Goal: Task Accomplishment & Management: Manage account settings

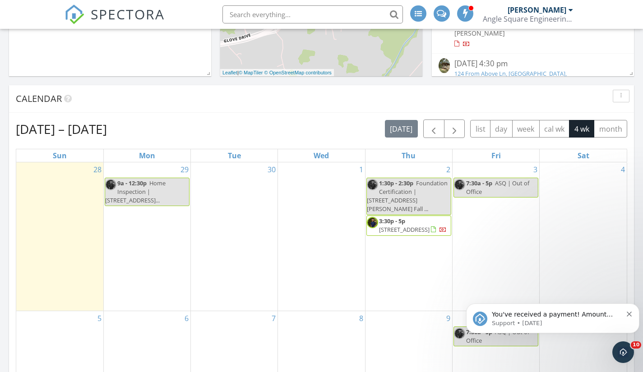
click at [586, 318] on span "You've received a payment! Amount $405.00 Fee $11.44 Net $393.56 Transaction # …" at bounding box center [555, 359] width 127 height 97
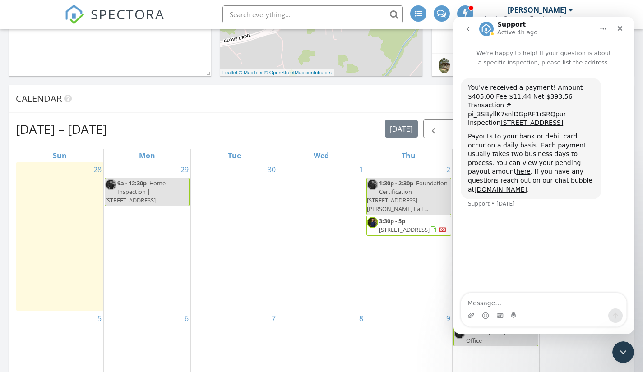
click at [470, 28] on icon "go back" at bounding box center [467, 28] width 7 height 7
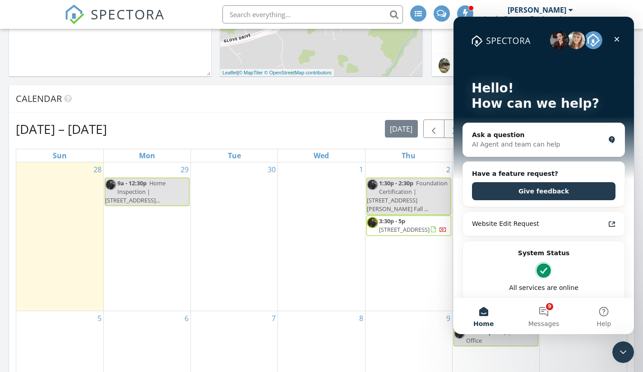
click at [617, 39] on icon "Close" at bounding box center [617, 39] width 5 height 5
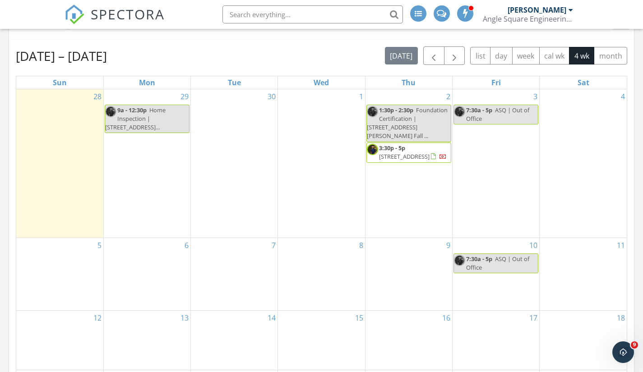
scroll to position [391, 0]
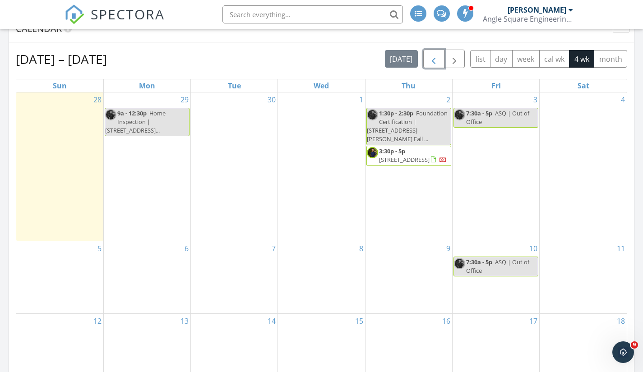
click at [432, 62] on span "button" at bounding box center [433, 59] width 11 height 11
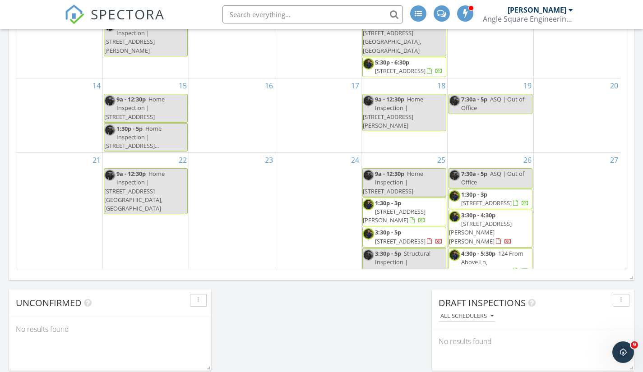
scroll to position [585, 0]
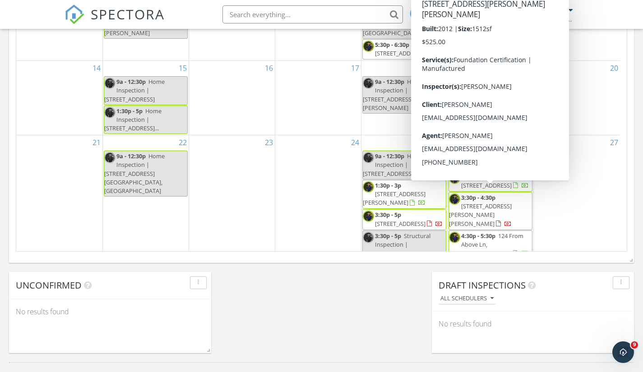
click at [498, 202] on span "680 Old Prater Rd, Marion 24354" at bounding box center [480, 214] width 63 height 25
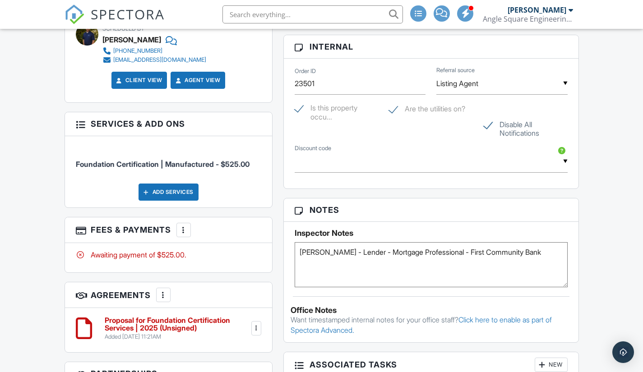
click at [188, 230] on div at bounding box center [183, 230] width 9 height 9
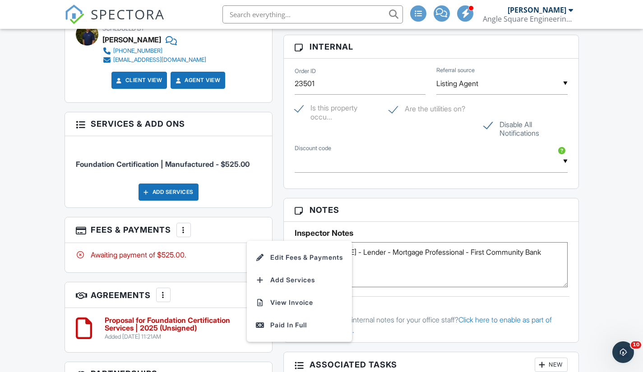
click at [278, 329] on div "Paid In Full" at bounding box center [299, 325] width 87 height 11
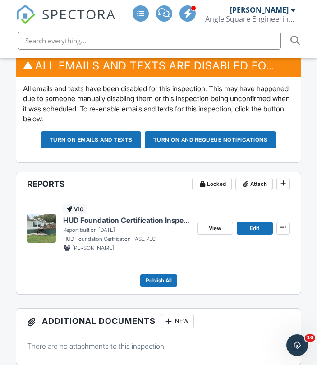
scroll to position [283, 0]
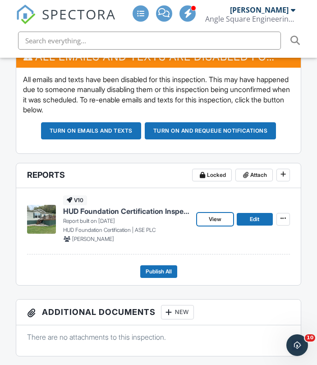
click at [225, 218] on link "View" at bounding box center [215, 219] width 36 height 13
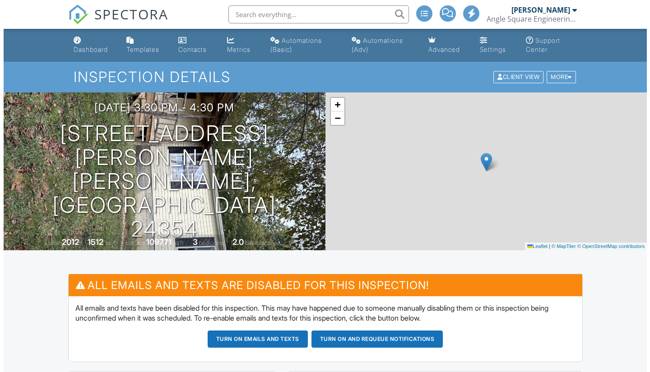
scroll to position [260, 0]
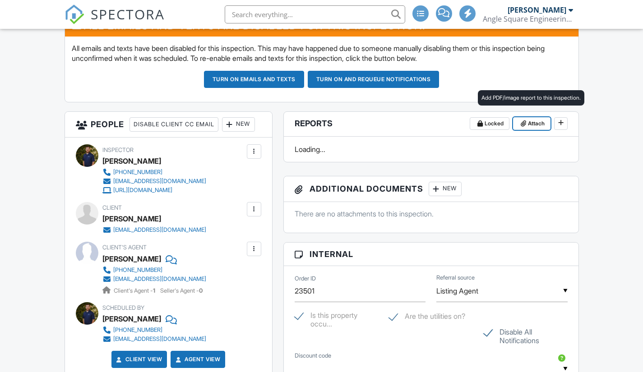
click at [532, 124] on span "Attach" at bounding box center [536, 123] width 17 height 9
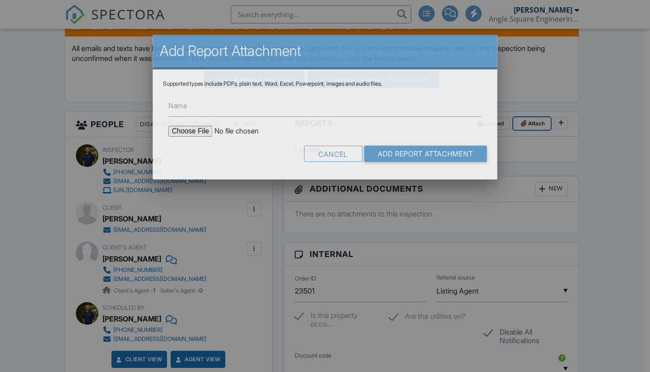
scroll to position [0, 0]
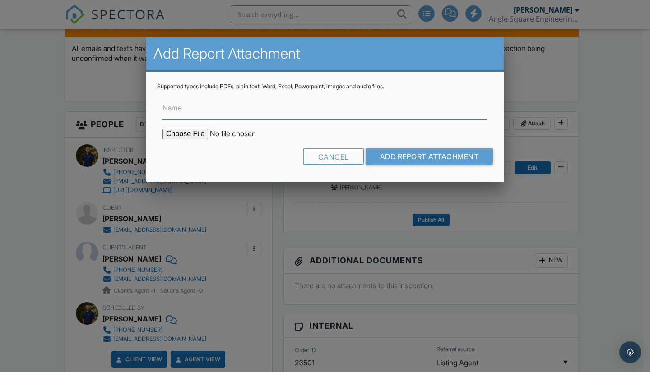
click at [348, 114] on input "Name" at bounding box center [324, 108] width 325 height 22
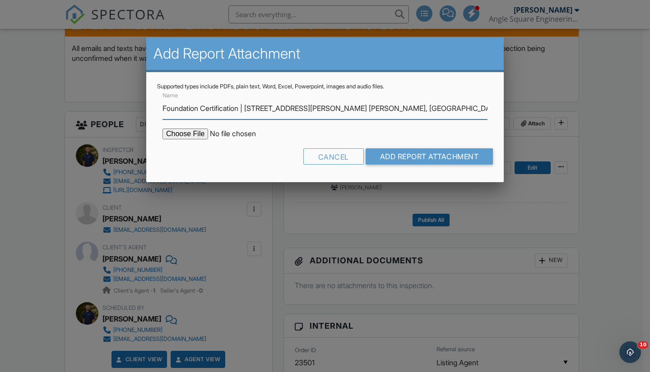
type input "Foundation Certification | [STREET_ADDRESS][PERSON_NAME] [PERSON_NAME], [GEOGRA…"
click at [200, 130] on input "file" at bounding box center [238, 134] width 153 height 11
type input "C:\fakepath\Foundation Certification 680 Old Prater Rd. Marion, VA.pdf"
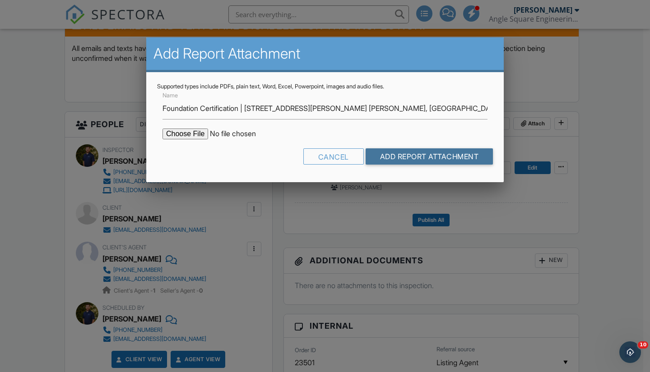
click at [405, 157] on input "Add Report Attachment" at bounding box center [430, 157] width 128 height 16
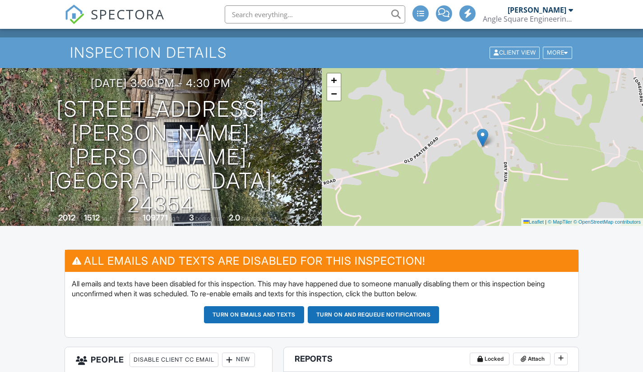
scroll to position [24, 0]
click at [273, 134] on div "[DATE] 3:30 pm - 4:30 pm [STREET_ADDRESS][PERSON_NAME] [PERSON_NAME], VA 24354" at bounding box center [161, 147] width 322 height 140
drag, startPoint x: 273, startPoint y: 134, endPoint x: 265, endPoint y: 108, distance: 27.4
click at [265, 108] on div "[DATE] 3:30 pm - 4:30 pm [STREET_ADDRESS][PERSON_NAME] [PERSON_NAME], VA 24354 …" at bounding box center [161, 147] width 322 height 158
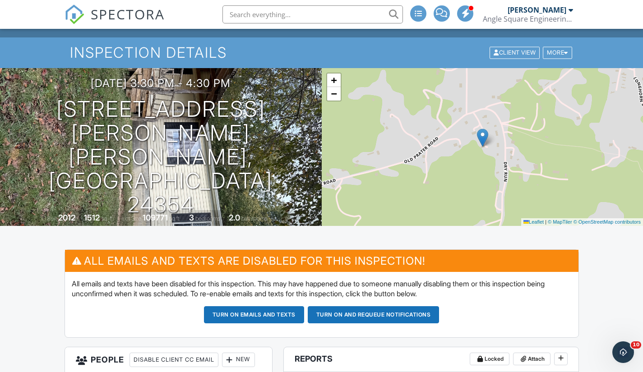
click at [279, 114] on div "09/26/2025 3:30 pm - 4:30 pm 680 Old Prater Rd Marion, VA 24354" at bounding box center [161, 147] width 322 height 140
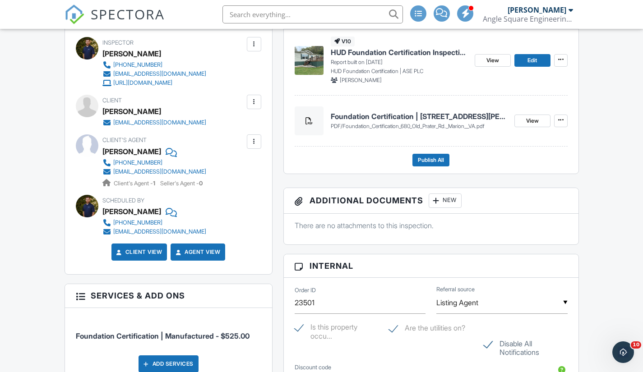
scroll to position [386, 0]
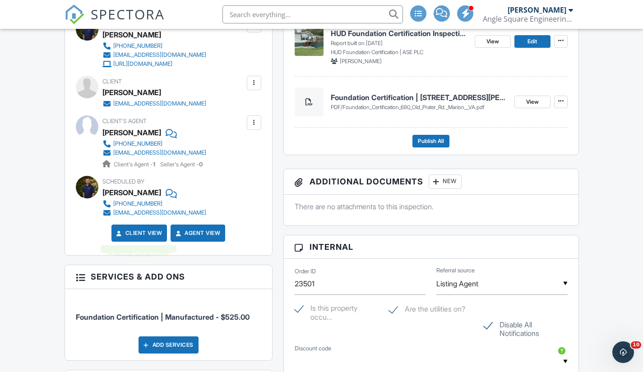
click at [143, 234] on link "Client View" at bounding box center [139, 233] width 48 height 9
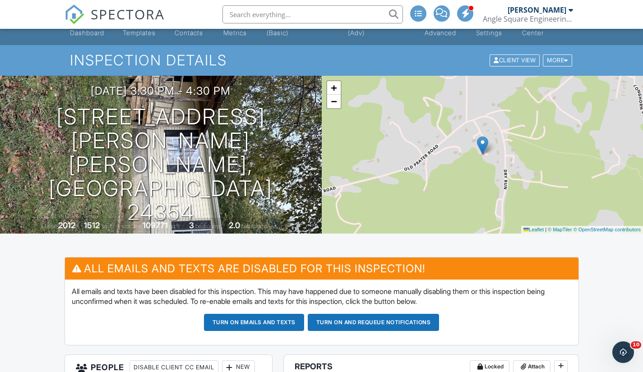
scroll to position [0, 0]
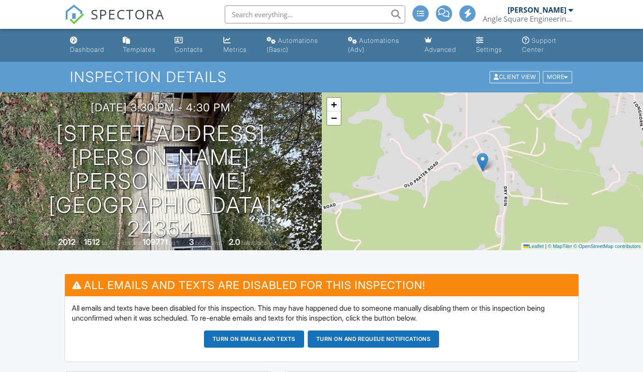
drag, startPoint x: 288, startPoint y: 201, endPoint x: 279, endPoint y: 206, distance: 10.5
click at [279, 206] on div "[DATE] 3:30 pm - 4:30 pm [STREET_ADDRESS][PERSON_NAME] [PERSON_NAME], VA 24354 …" at bounding box center [161, 172] width 322 height 158
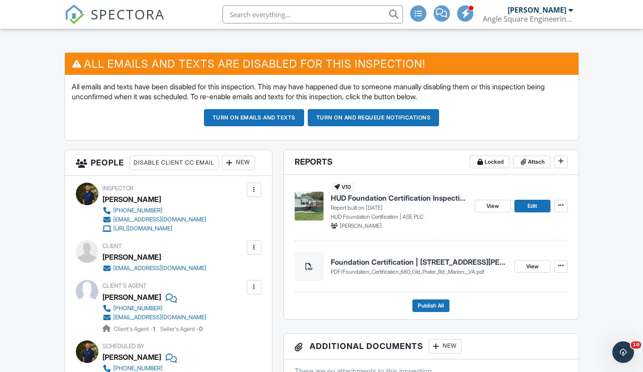
scroll to position [234, 0]
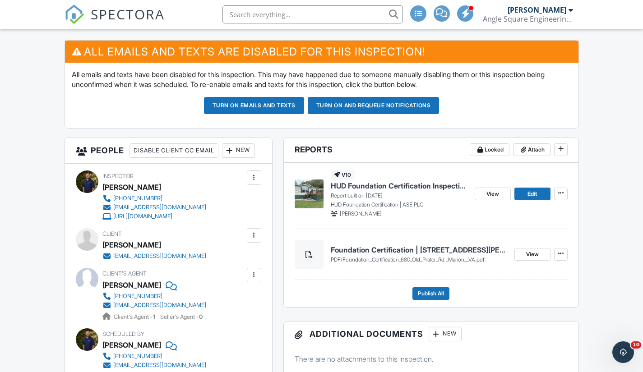
click at [316, 195] on img at bounding box center [309, 194] width 29 height 29
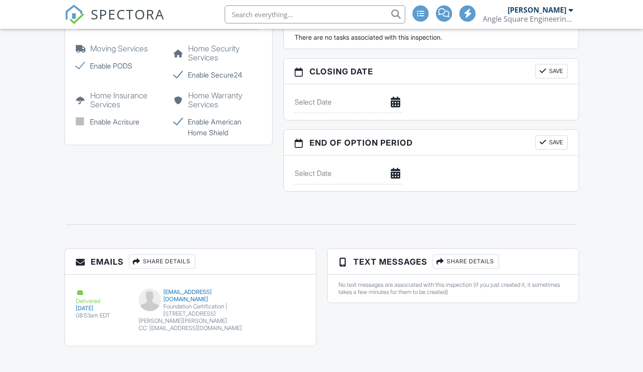
click at [195, 263] on div "Share Details" at bounding box center [162, 262] width 66 height 14
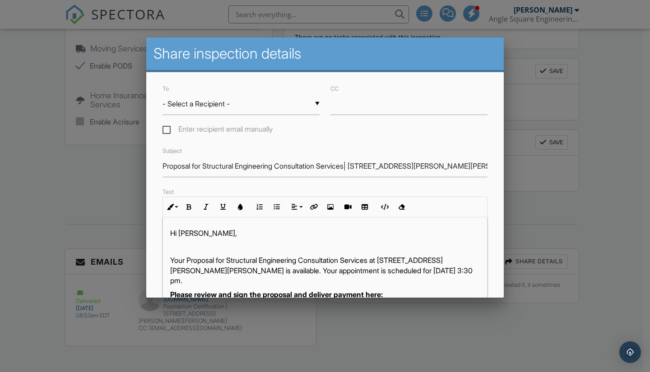
click at [200, 108] on input "- Select a Recipient -" at bounding box center [240, 104] width 157 height 22
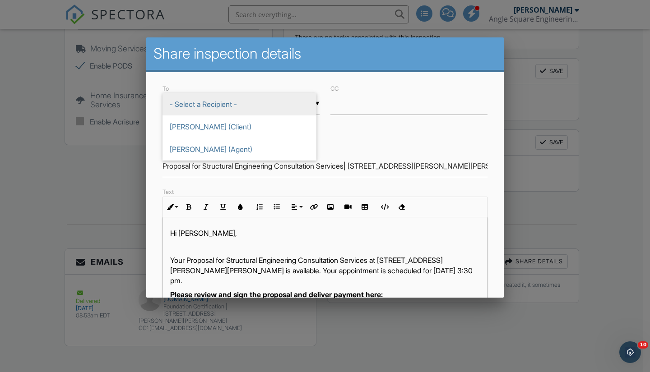
click at [211, 151] on span "[PERSON_NAME] (Agent)" at bounding box center [239, 149] width 154 height 23
type input "[PERSON_NAME] (Agent)"
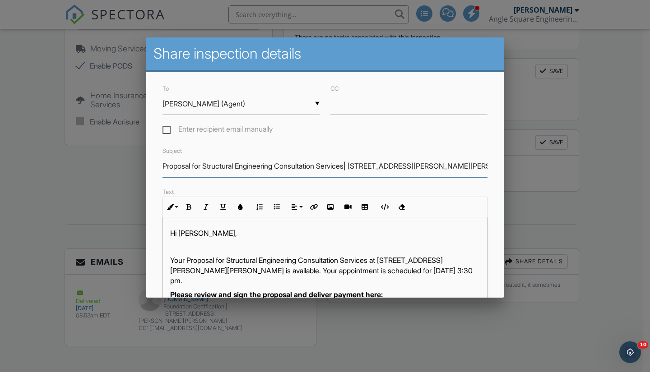
drag, startPoint x: 357, startPoint y: 165, endPoint x: 158, endPoint y: 153, distance: 199.9
click at [158, 153] on div "Subject Proposal for Structural Engineering Consultation Services| [STREET_ADDR…" at bounding box center [325, 161] width 336 height 32
type input "Foundation Certification | [STREET_ADDRESS][PERSON_NAME][PERSON_NAME]"
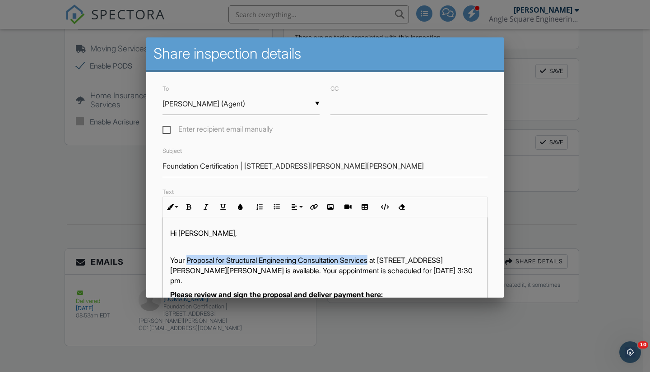
drag, startPoint x: 381, startPoint y: 264, endPoint x: 188, endPoint y: 259, distance: 193.7
click at [188, 259] on p "Your Proposal for Structural Engineering Consultation Services at [STREET_ADDRE…" at bounding box center [325, 270] width 310 height 30
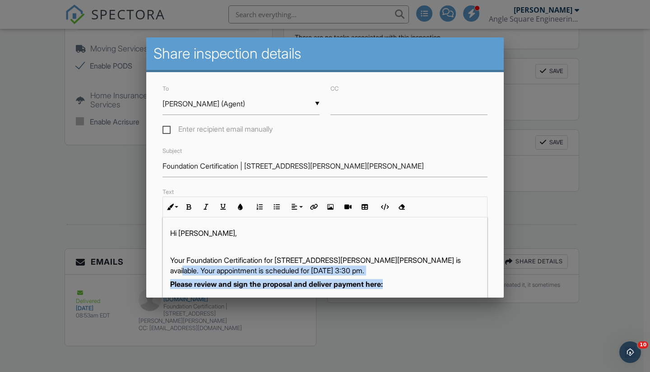
drag, startPoint x: 395, startPoint y: 282, endPoint x: 167, endPoint y: 268, distance: 228.4
click at [167, 268] on div "Hi Cheryl, Your Foundation Certification for 680 Old Prater Rd, Marion, VA 2435…" at bounding box center [325, 331] width 324 height 226
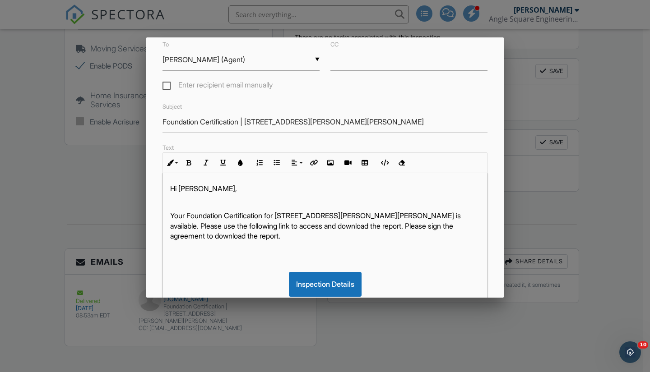
scroll to position [45, 0]
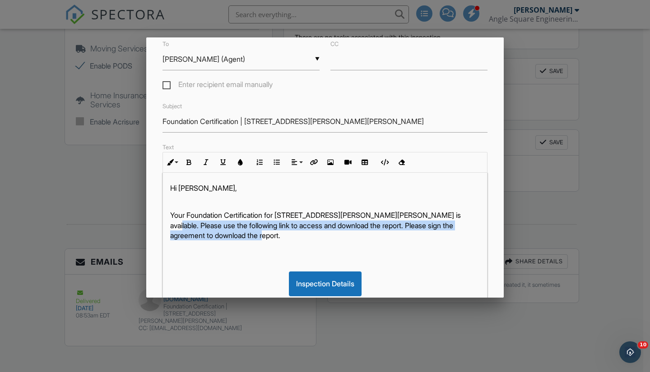
drag, startPoint x: 294, startPoint y: 238, endPoint x: 168, endPoint y: 224, distance: 126.3
click at [168, 224] on div "Hi Cheryl, Your Foundation Certification for 680 Old Prater Rd, Marion, VA 2435…" at bounding box center [325, 285] width 324 height 226
click at [187, 162] on icon "button" at bounding box center [189, 162] width 6 height 6
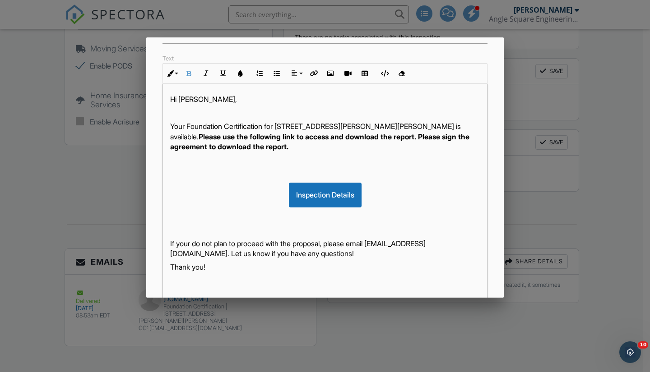
scroll to position [137, 0]
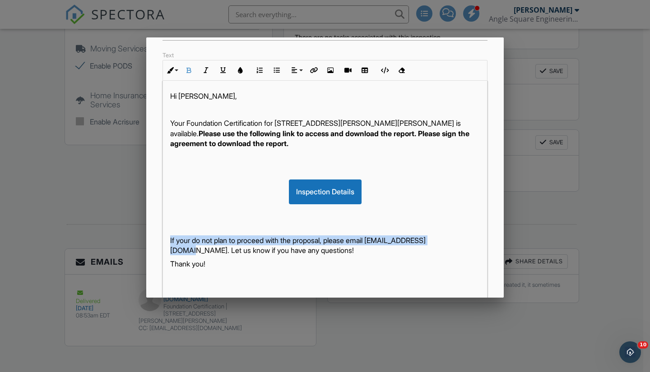
drag, startPoint x: 171, startPoint y: 251, endPoint x: 168, endPoint y: 245, distance: 7.5
click at [168, 245] on div "Hi Cheryl, Your Foundation Certification for 680 Old Prater Rd, Marion, VA 2435…" at bounding box center [325, 193] width 324 height 226
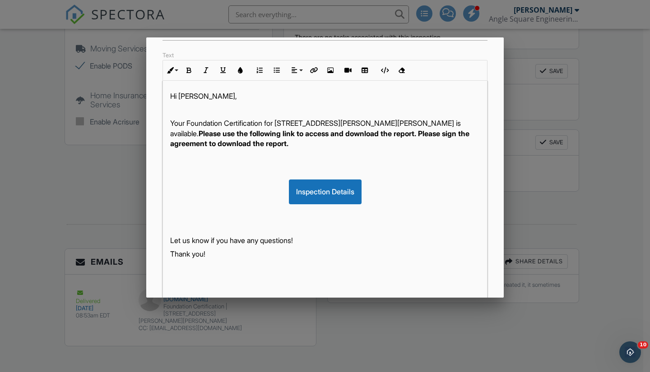
click at [306, 151] on div "Hi Cheryl, Your Foundation Certification for 680 Old Prater Rd, Marion, VA 2435…" at bounding box center [325, 193] width 324 height 226
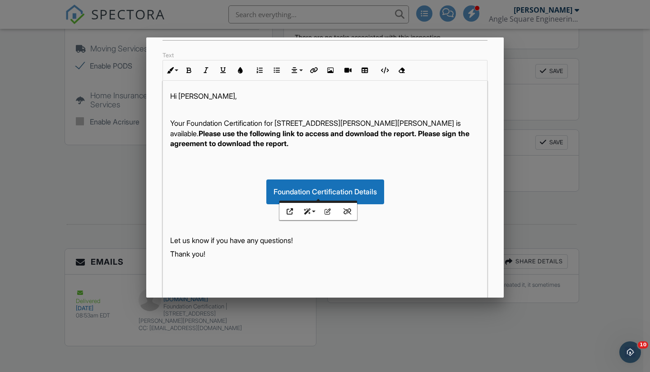
scroll to position [204, 0]
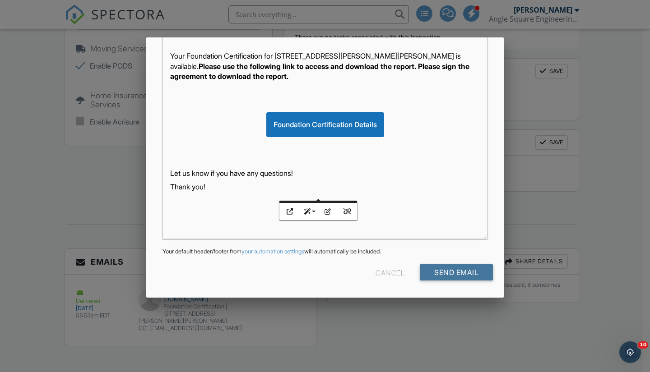
click at [457, 271] on input "Send Email" at bounding box center [456, 273] width 73 height 16
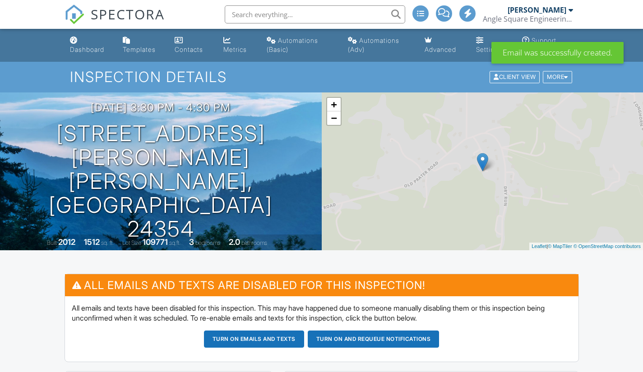
click at [93, 49] on div "Dashboard" at bounding box center [87, 50] width 34 height 8
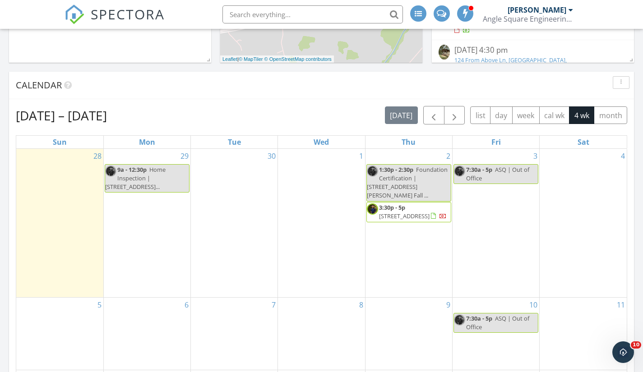
scroll to position [335, 0]
click at [440, 119] on button "button" at bounding box center [433, 115] width 21 height 19
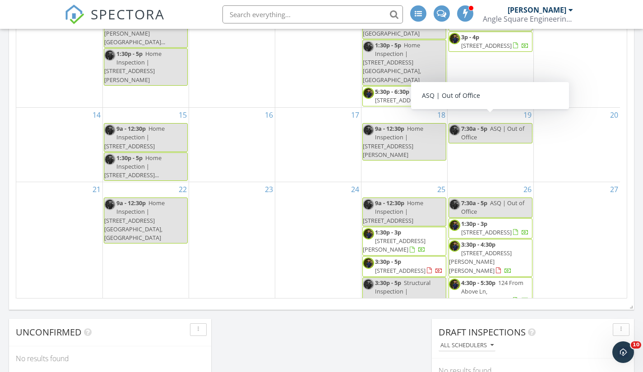
scroll to position [543, 0]
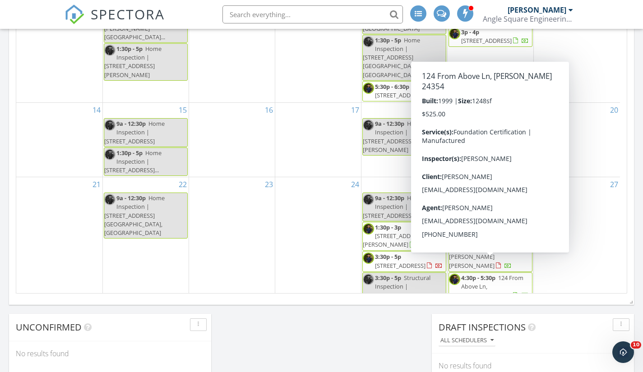
click at [497, 274] on span "124 From Above Ln, [PERSON_NAME] 24354" at bounding box center [486, 286] width 74 height 25
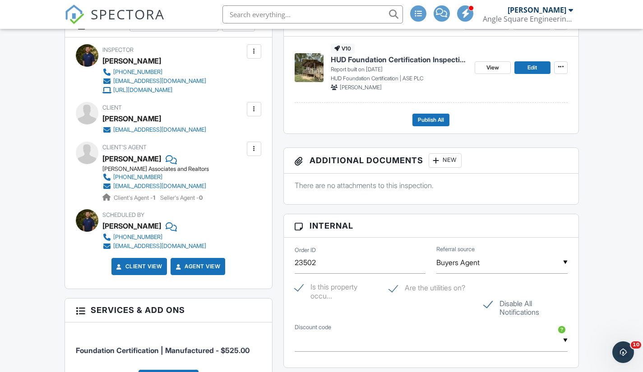
scroll to position [360, 0]
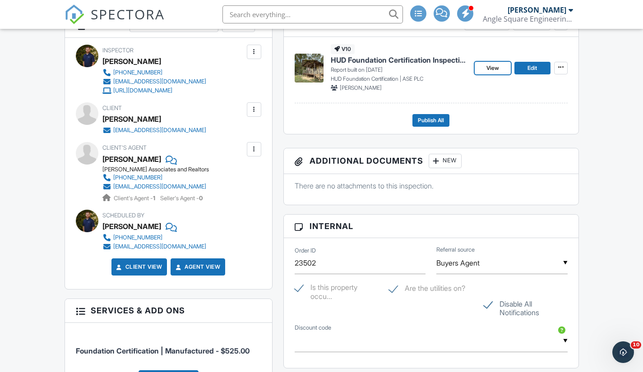
click at [487, 67] on span "View" at bounding box center [493, 68] width 13 height 9
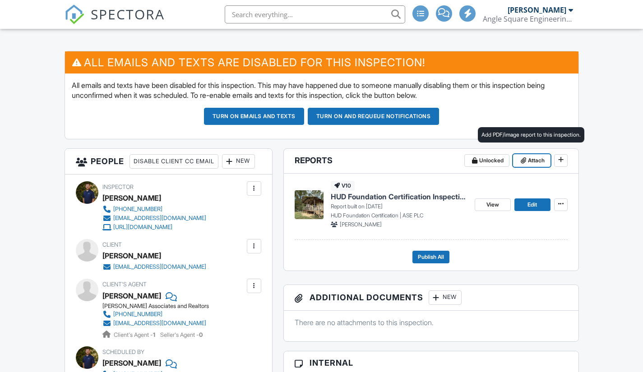
click at [529, 163] on span "Attach" at bounding box center [536, 160] width 17 height 9
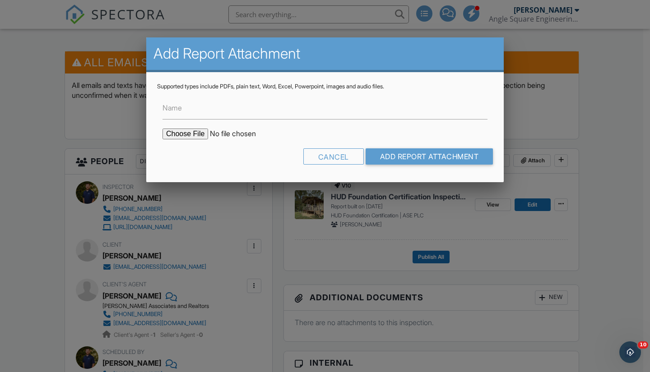
click at [376, 121] on form "Name Cancel Add Report Attachment" at bounding box center [325, 130] width 336 height 81
click at [367, 114] on input "Name" at bounding box center [324, 108] width 325 height 22
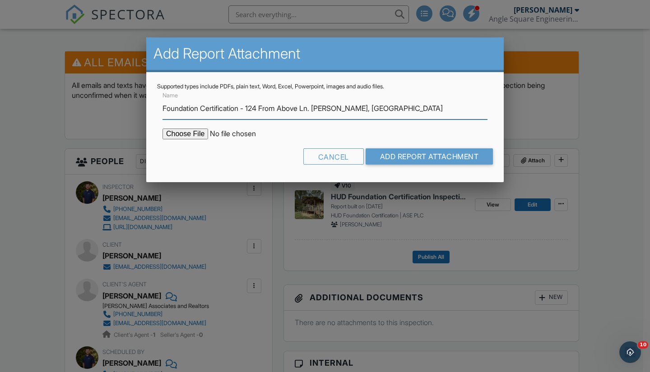
type input "Foundation Certification - 124 From Above Ln. Marion, VA"
click at [202, 131] on input "file" at bounding box center [238, 134] width 153 height 11
type input "C:\fakepath\Foundation Certification - 124 From Above Ln. Marion, VA.pdf"
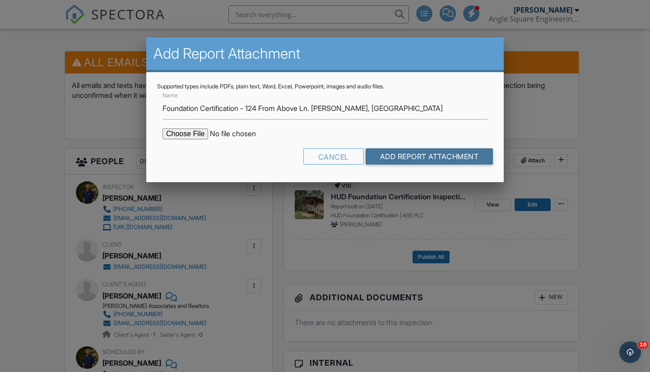
click at [430, 159] on input "Add Report Attachment" at bounding box center [430, 157] width 128 height 16
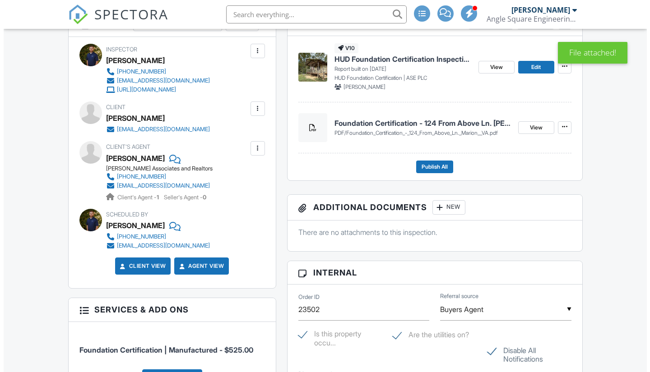
scroll to position [939, 0]
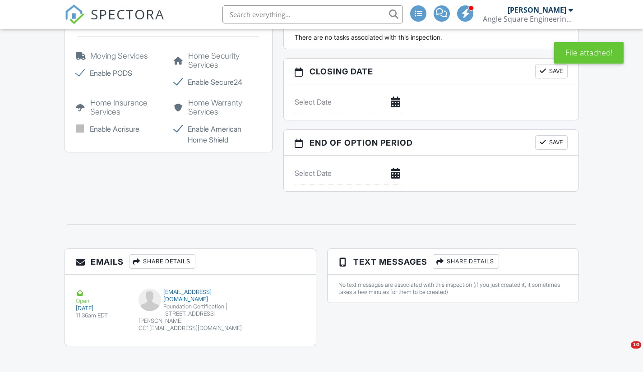
click at [195, 266] on div "Share Details" at bounding box center [162, 262] width 66 height 14
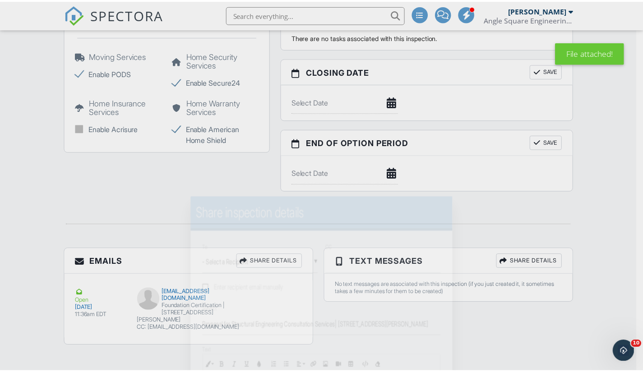
scroll to position [0, 0]
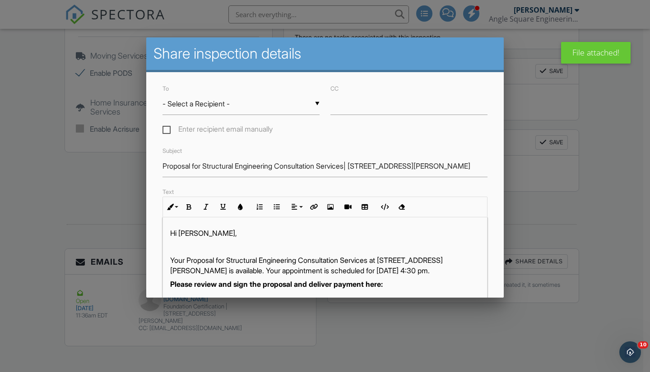
click at [216, 111] on div "▼ - Select a Recipient - - Select a Recipient - [PERSON_NAME] (Client) [PERSON_…" at bounding box center [240, 104] width 157 height 22
click at [213, 128] on span "[PERSON_NAME] (Client)" at bounding box center [239, 127] width 154 height 23
type input "[PERSON_NAME] (Client)"
click at [95, 144] on div at bounding box center [325, 187] width 650 height 465
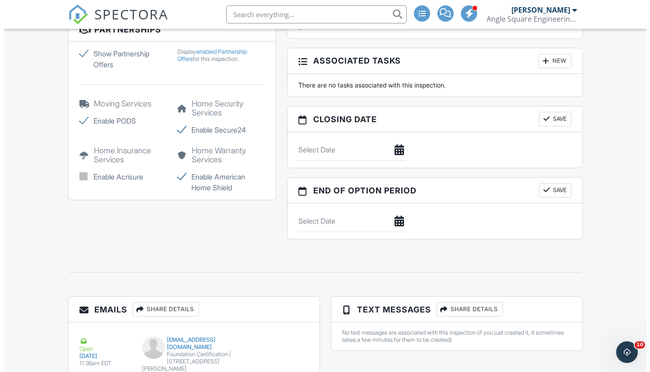
scroll to position [939, 0]
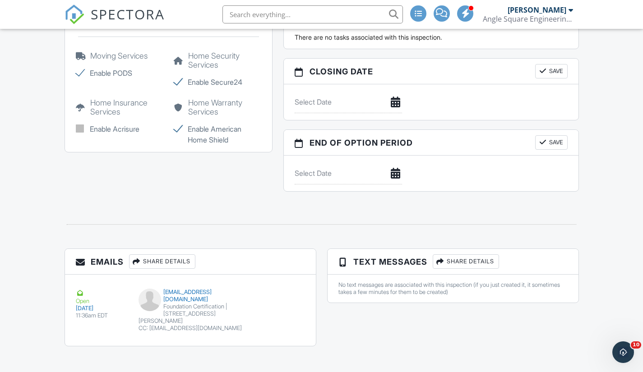
click at [195, 261] on div "Share Details" at bounding box center [162, 262] width 66 height 14
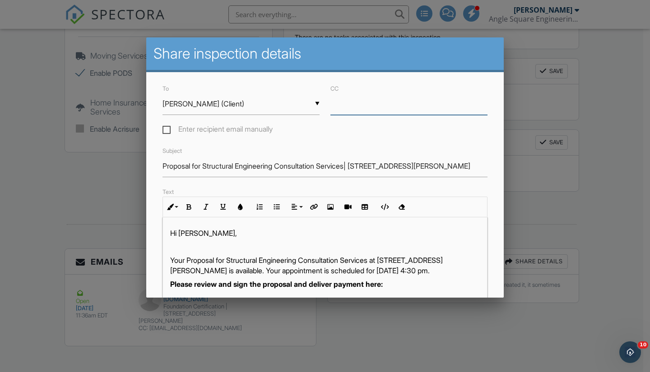
click at [348, 101] on input "CC" at bounding box center [408, 104] width 157 height 22
paste input "[EMAIL_ADDRESS][DOMAIN_NAME]"
type input "[EMAIL_ADDRESS][DOMAIN_NAME]"
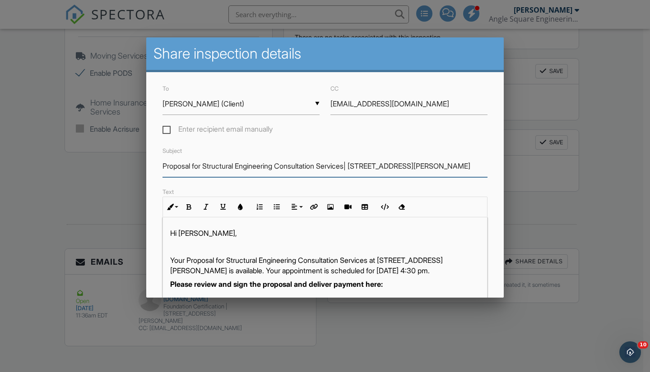
drag, startPoint x: 358, startPoint y: 167, endPoint x: 134, endPoint y: 144, distance: 225.9
type input "Foundation Certification - 124 From [GEOGRAPHIC_DATA][PERSON_NAME]"
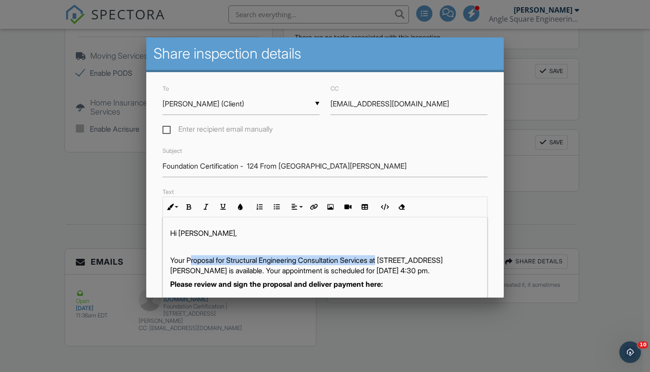
drag, startPoint x: 391, startPoint y: 262, endPoint x: 191, endPoint y: 256, distance: 199.6
click at [191, 256] on p "Your Proposal for Structural Engineering Consultation Services at [STREET_ADDRE…" at bounding box center [325, 265] width 310 height 20
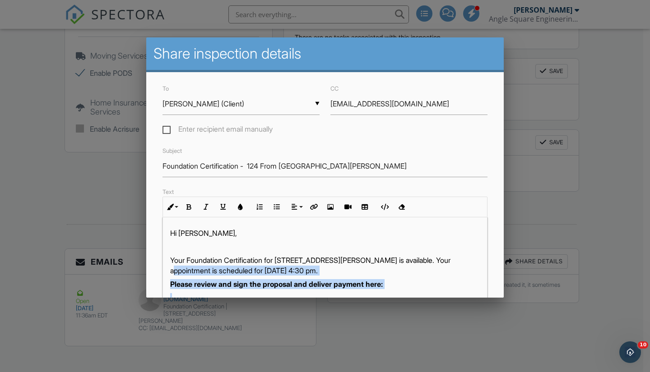
drag, startPoint x: 390, startPoint y: 294, endPoint x: 152, endPoint y: 266, distance: 239.9
click at [152, 266] on div "To ▼ [PERSON_NAME] (Client) - Select a Recipient - [PERSON_NAME] (Client) [PERS…" at bounding box center [324, 287] width 357 height 430
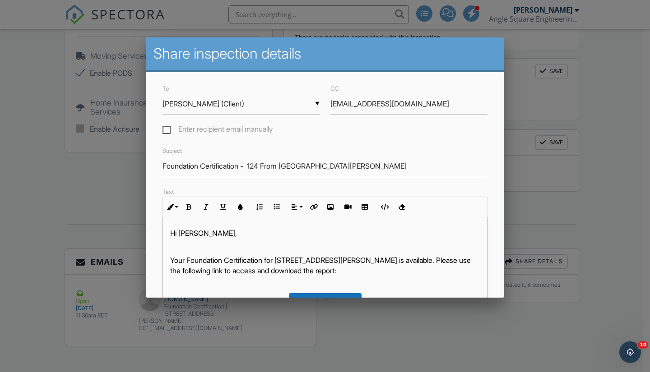
drag, startPoint x: 396, startPoint y: 273, endPoint x: 163, endPoint y: 269, distance: 232.9
click at [163, 269] on div "Hi [PERSON_NAME], Your Foundation Certification for [STREET_ADDRESS][PERSON_NAM…" at bounding box center [325, 331] width 324 height 226
click at [190, 204] on icon "button" at bounding box center [189, 207] width 6 height 6
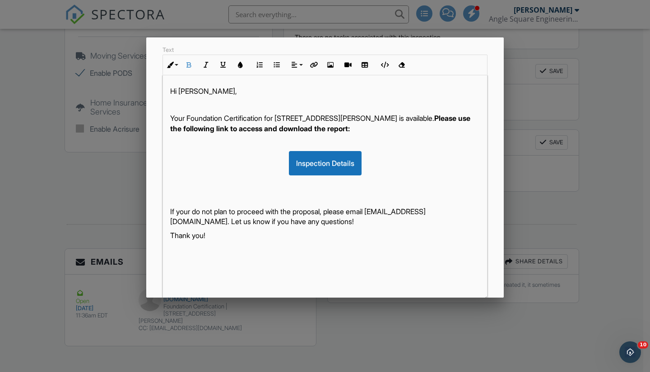
scroll to position [148, 0]
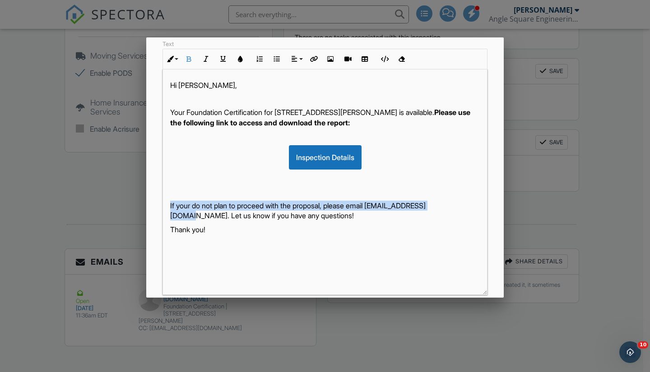
drag, startPoint x: 170, startPoint y: 219, endPoint x: 168, endPoint y: 209, distance: 10.2
click at [168, 209] on div "Hi [PERSON_NAME], Your Foundation Certification for [STREET_ADDRESS][PERSON_NAM…" at bounding box center [325, 183] width 324 height 226
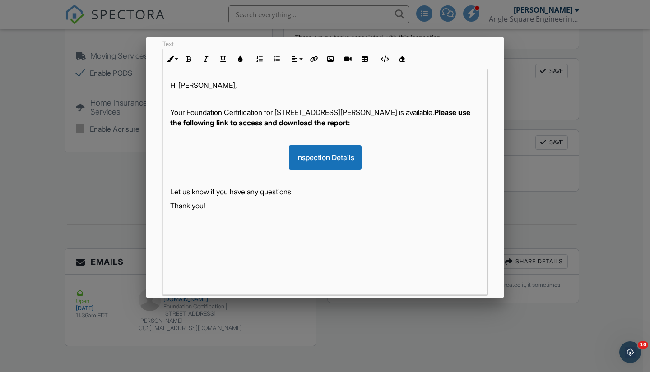
click at [341, 112] on p "Your Foundation Certification for [STREET_ADDRESS][PERSON_NAME] is available. P…" at bounding box center [325, 117] width 310 height 20
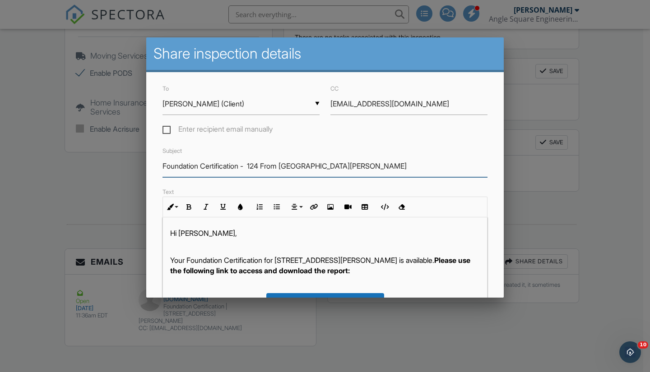
click at [249, 167] on input "Foundation Certification - 124 From [GEOGRAPHIC_DATA][PERSON_NAME]" at bounding box center [324, 166] width 325 height 22
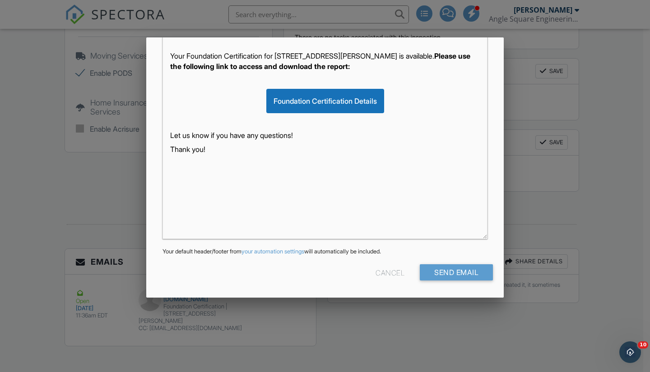
type input "Foundation Certification | [STREET_ADDRESS][PERSON_NAME]"
click at [463, 271] on input "Send Email" at bounding box center [456, 273] width 73 height 16
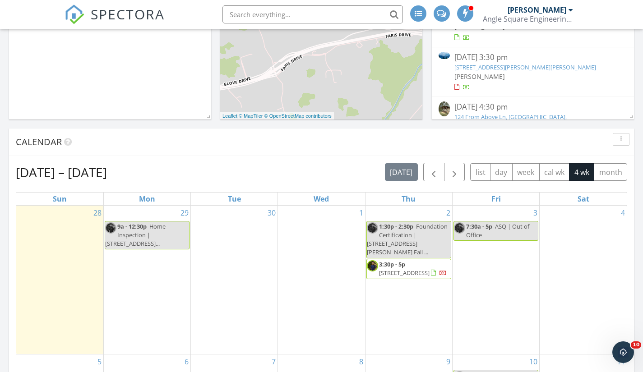
scroll to position [352, 0]
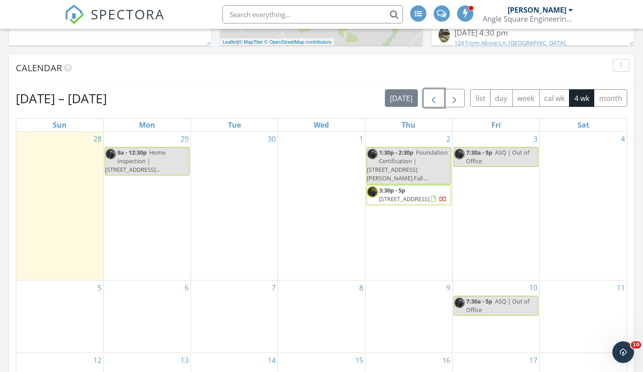
click at [434, 100] on span "button" at bounding box center [433, 98] width 11 height 11
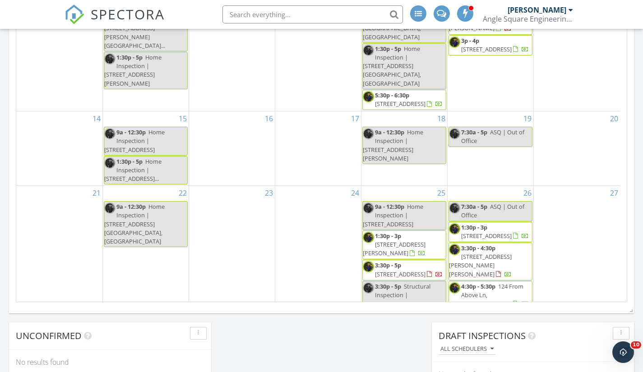
scroll to position [535, 0]
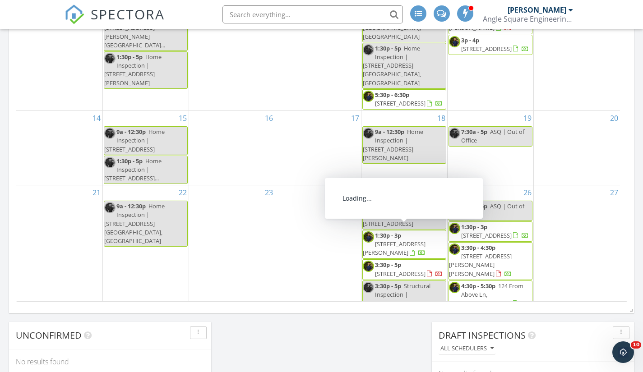
click at [401, 240] on span "122 Stanley Rd, Johnson City 37615" at bounding box center [394, 248] width 63 height 17
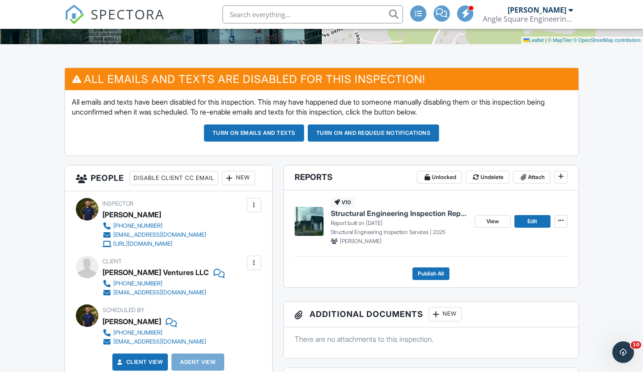
scroll to position [354, 0]
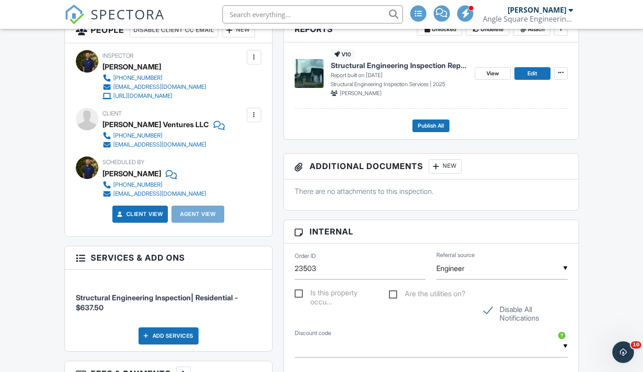
click at [165, 125] on div "[PERSON_NAME] Ventures LLC" at bounding box center [155, 125] width 107 height 14
click at [165, 125] on div "Greene Ventures LLC" at bounding box center [155, 125] width 107 height 14
copy div "Greene Ventures LLC"
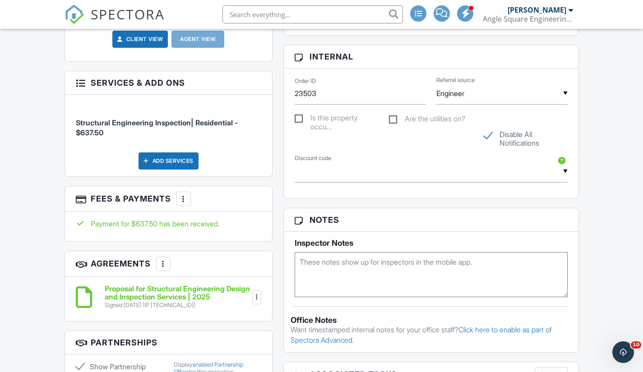
scroll to position [529, 0]
click at [307, 92] on input "23503" at bounding box center [360, 94] width 131 height 22
